Goal: Information Seeking & Learning: Learn about a topic

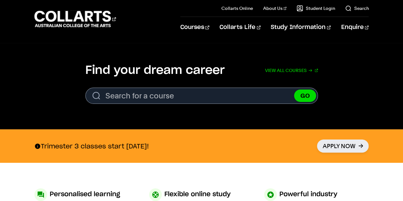
scroll to position [187, 0]
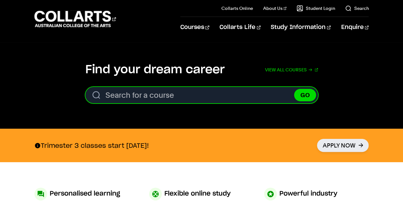
click at [118, 94] on input "Search for a course" at bounding box center [201, 95] width 233 height 16
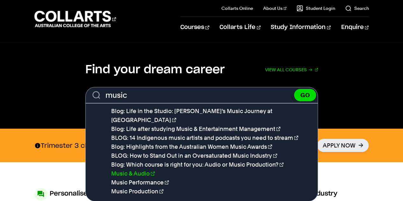
click at [119, 170] on link "Music & Audio" at bounding box center [133, 173] width 44 height 7
type input "Music & Audio"
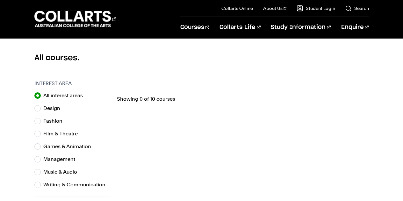
scroll to position [164, 0]
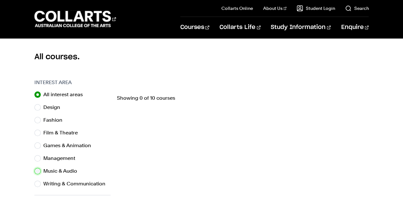
click at [39, 170] on input "Music & Audio" at bounding box center [37, 171] width 6 height 6
radio input "true"
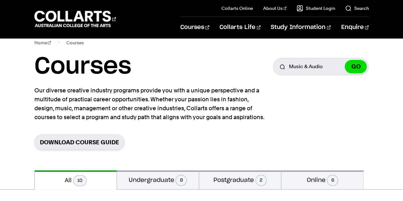
scroll to position [6, 0]
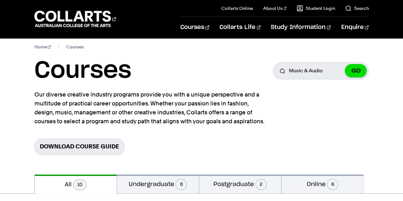
scroll to position [164, 0]
